Goal: Task Accomplishment & Management: Manage account settings

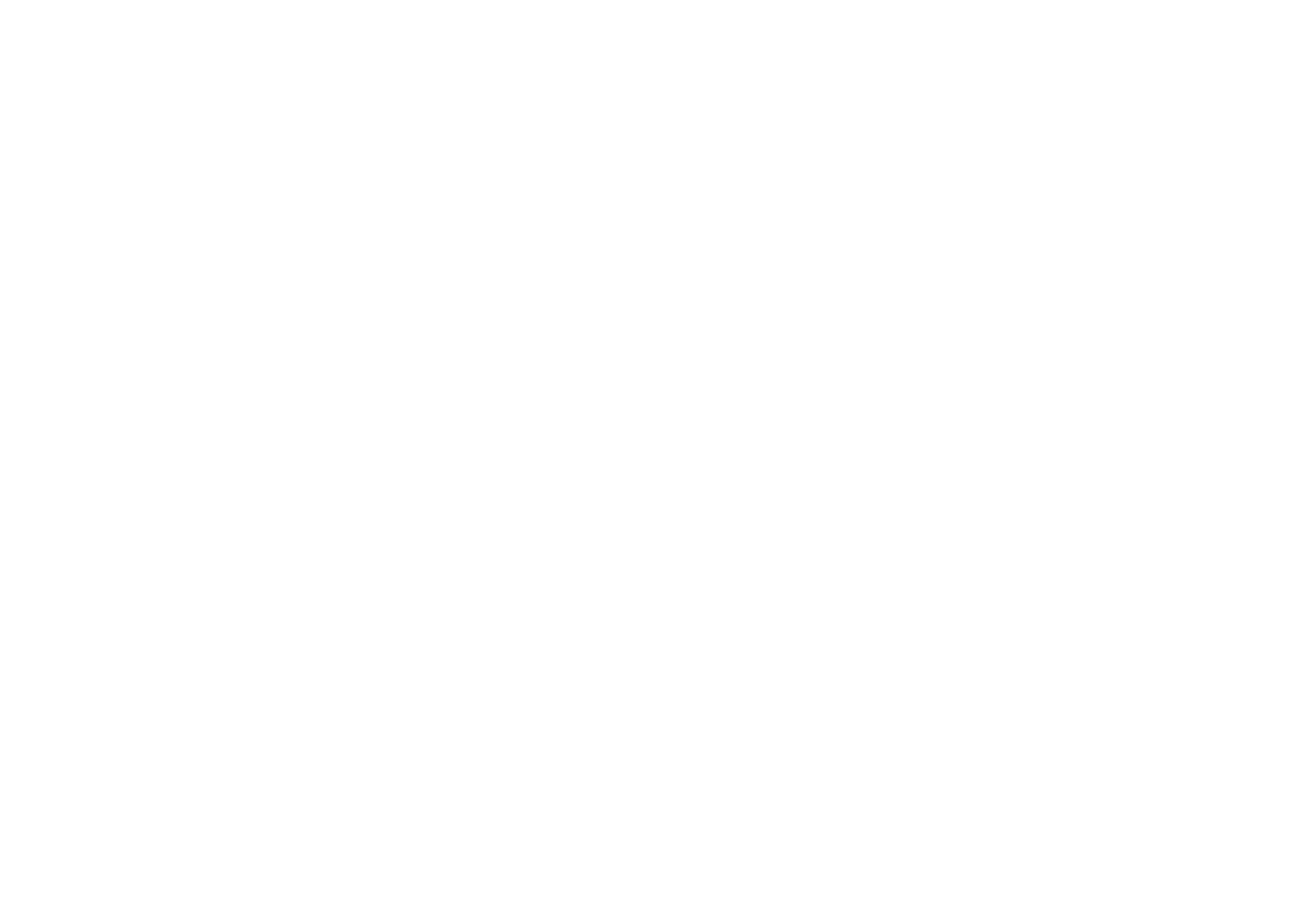
type input "[PERSON_NAME][EMAIL_ADDRESS][PERSON_NAME][DOMAIN_NAME]"
click at [0, 0] on input "Sign In" at bounding box center [0, 0] width 0 height 0
